Goal: Check status: Check status

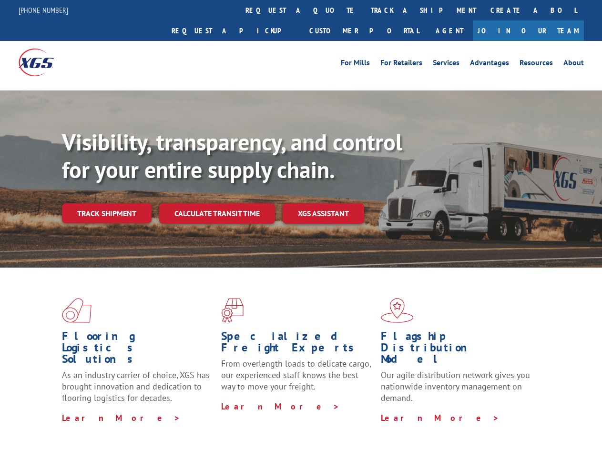
click at [301, 224] on div "Visibility, transparency, and control for your entire supply chain. Track shipm…" at bounding box center [332, 195] width 540 height 133
click at [364, 10] on link "track a shipment" at bounding box center [424, 10] width 120 height 20
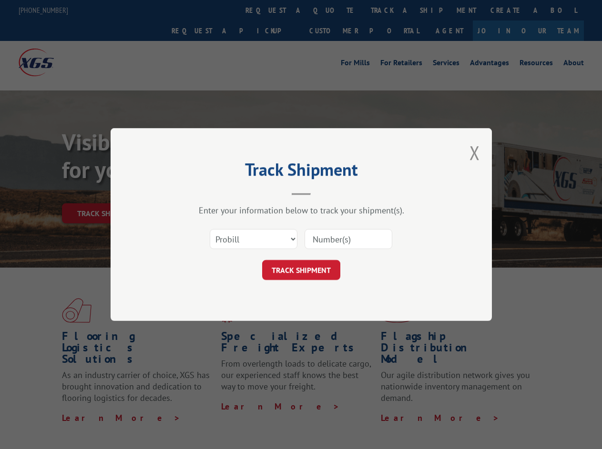
click at [333, 10] on div "Track Shipment Enter your information below to track your shipment(s). Select c…" at bounding box center [301, 224] width 602 height 449
click at [392, 10] on div "Track Shipment Enter your information below to track your shipment(s). Select c…" at bounding box center [301, 224] width 602 height 449
click at [106, 192] on div "Track Shipment Enter your information below to track your shipment(s). Select c…" at bounding box center [301, 224] width 602 height 449
click at [216, 192] on header "Track Shipment" at bounding box center [301, 179] width 286 height 32
click at [324, 192] on header "Track Shipment" at bounding box center [301, 179] width 286 height 32
